Goal: Task Accomplishment & Management: Use online tool/utility

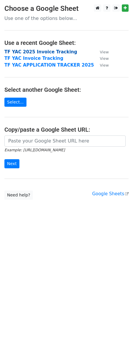
click at [60, 52] on strong "TF YAC 2025 Invoice Tracking" at bounding box center [40, 51] width 72 height 5
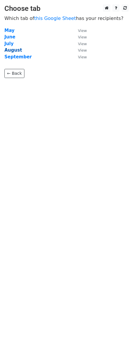
click at [16, 50] on strong "August" at bounding box center [13, 50] width 18 height 5
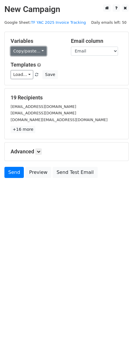
click at [36, 51] on link "Copy/paste..." at bounding box center [29, 51] width 36 height 9
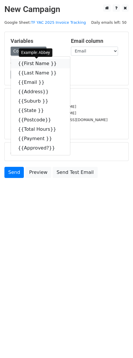
click at [34, 64] on link "{{First Name }}" at bounding box center [40, 63] width 59 height 9
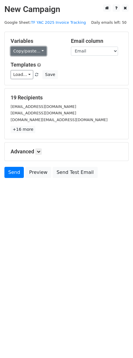
click at [30, 53] on link "Copy/paste..." at bounding box center [29, 51] width 36 height 9
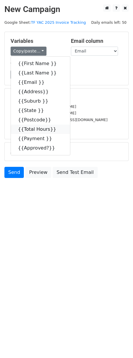
click at [26, 129] on link "{{Total Hours}}" at bounding box center [40, 129] width 59 height 9
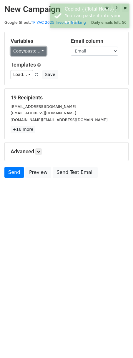
click at [29, 53] on link "Copy/paste..." at bounding box center [29, 51] width 36 height 9
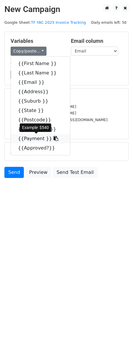
click at [35, 137] on link "{{Payment }}" at bounding box center [40, 138] width 59 height 9
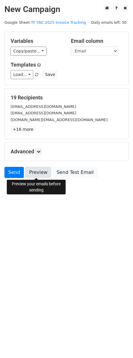
click at [43, 177] on link "Preview" at bounding box center [38, 172] width 26 height 11
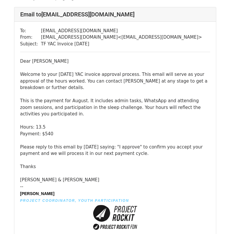
scroll to position [35, 0]
